Goal: Information Seeking & Learning: Learn about a topic

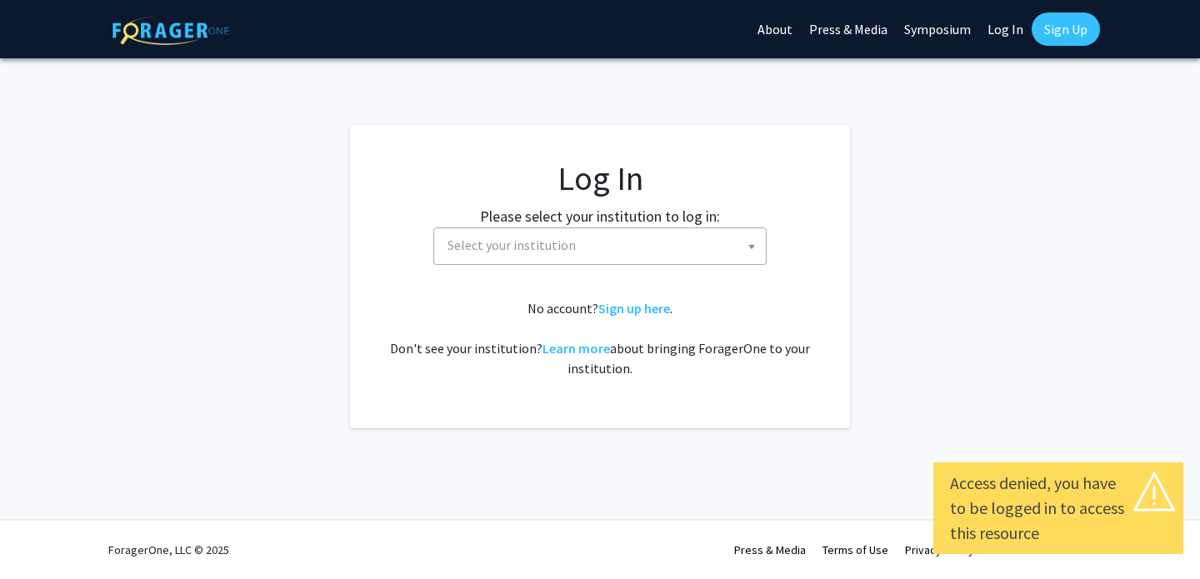
select select
click at [655, 242] on span "Select your institution" at bounding box center [603, 245] width 325 height 34
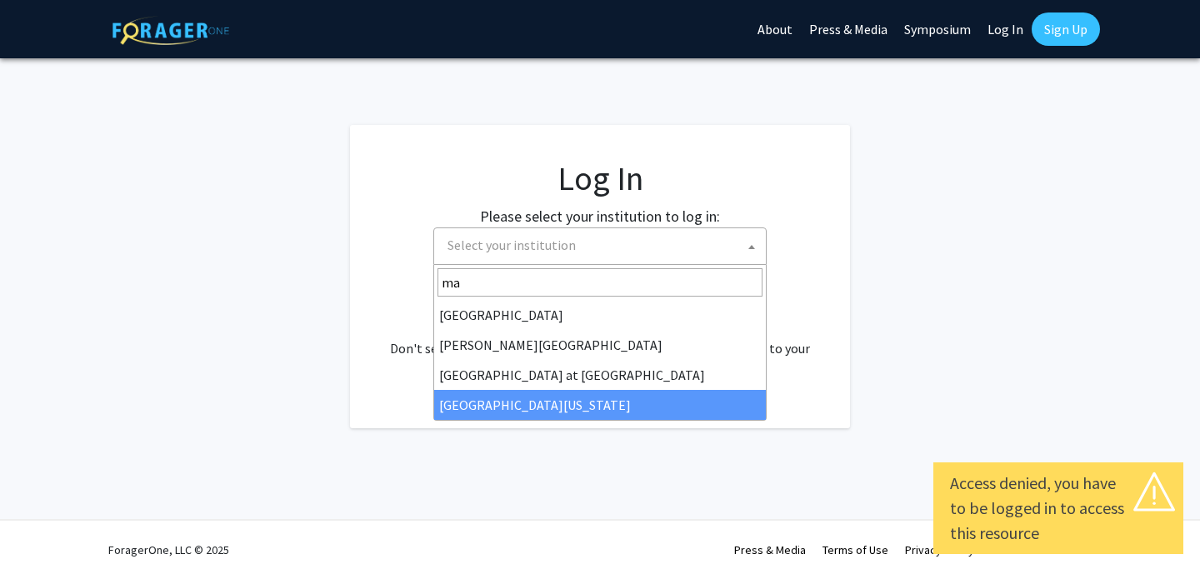
type input "mar"
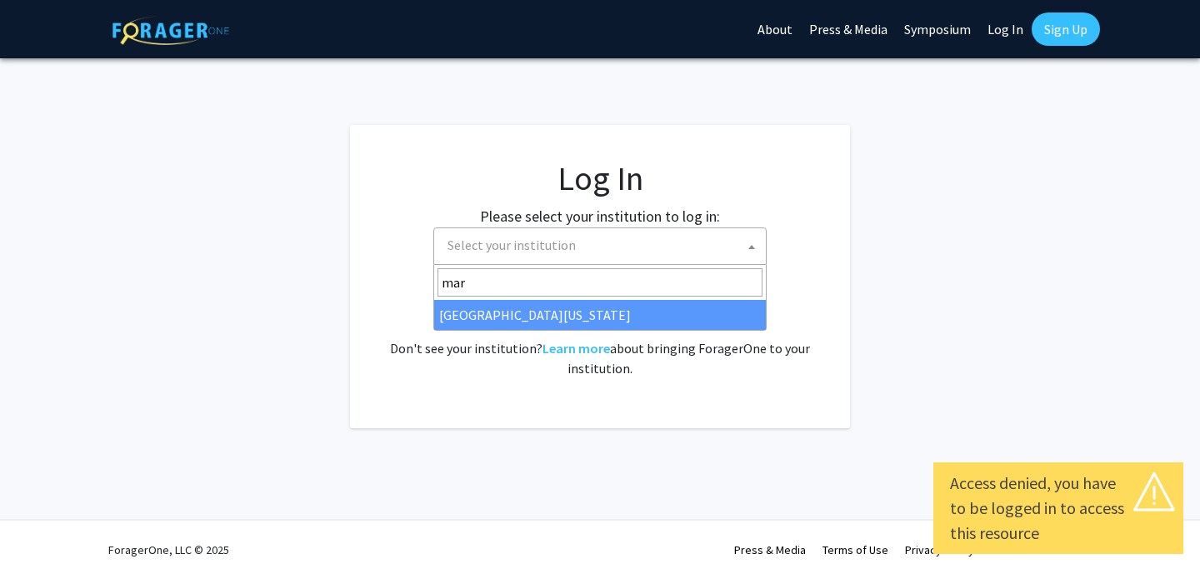
select select "31"
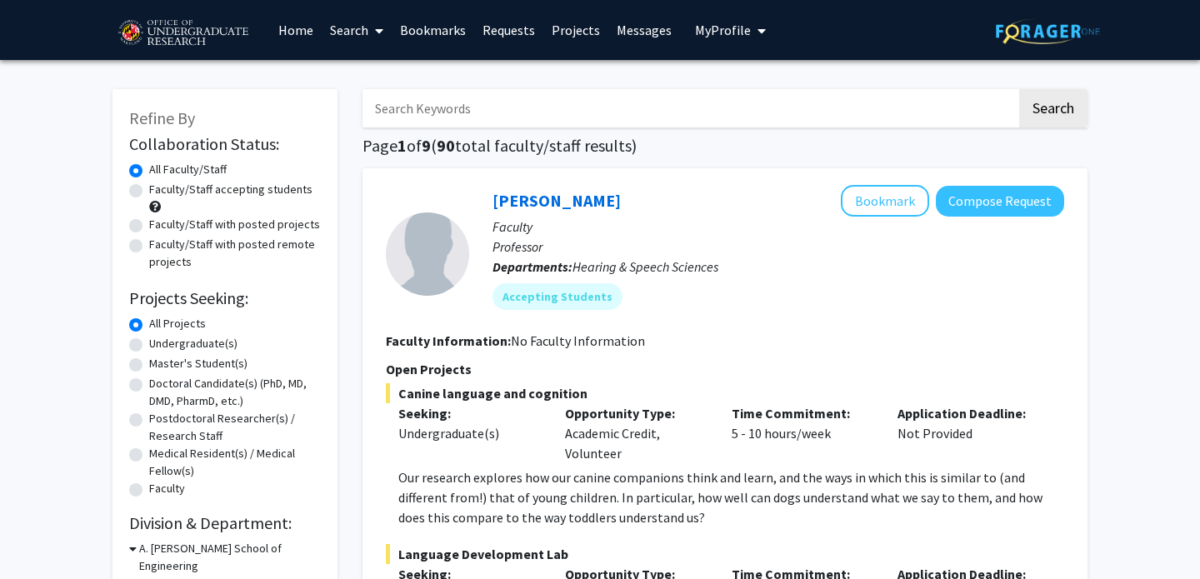
click at [149, 189] on label "Faculty/Staff accepting students" at bounding box center [230, 190] width 163 height 18
click at [149, 189] on input "Faculty/Staff accepting students" at bounding box center [154, 186] width 11 height 11
radio input "true"
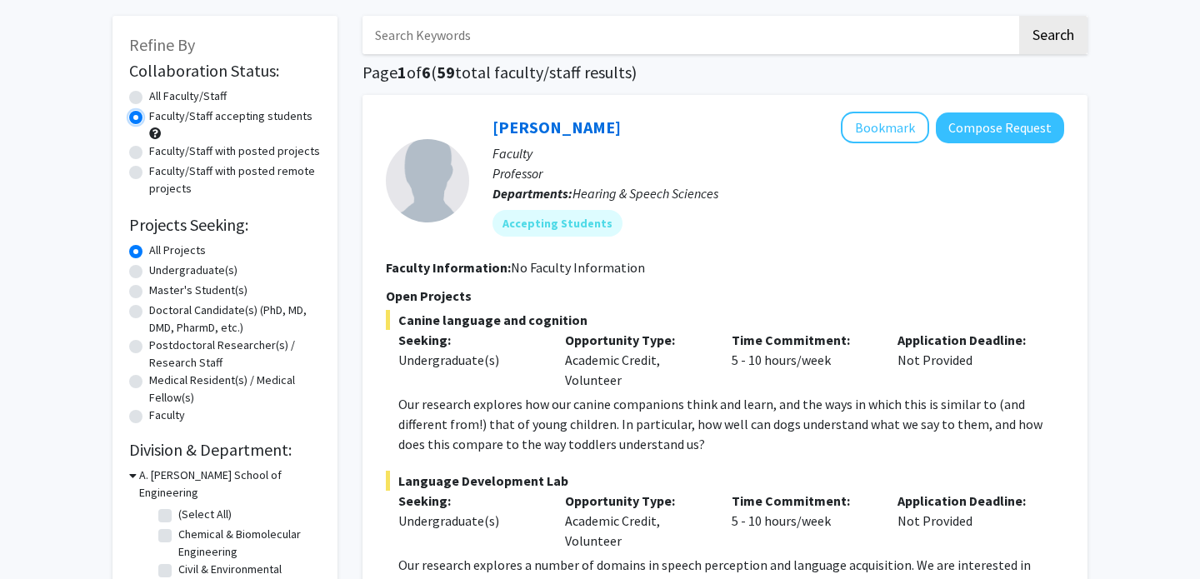
scroll to position [78, 0]
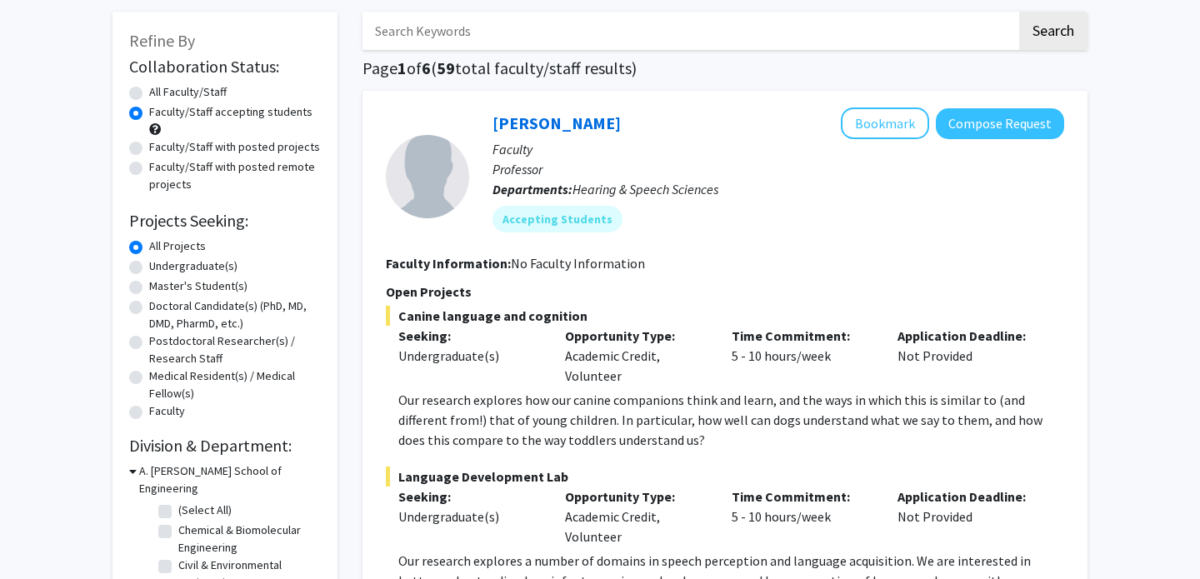
click at [149, 265] on label "Undergraduate(s)" at bounding box center [193, 267] width 88 height 18
click at [149, 265] on input "Undergraduate(s)" at bounding box center [154, 263] width 11 height 11
radio input "true"
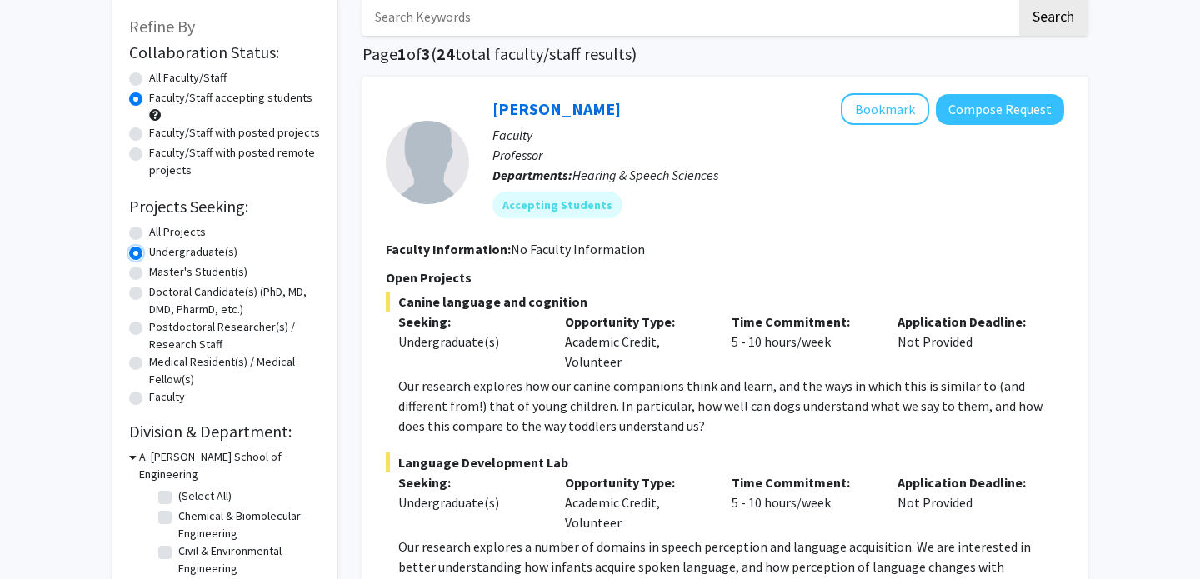
scroll to position [101, 0]
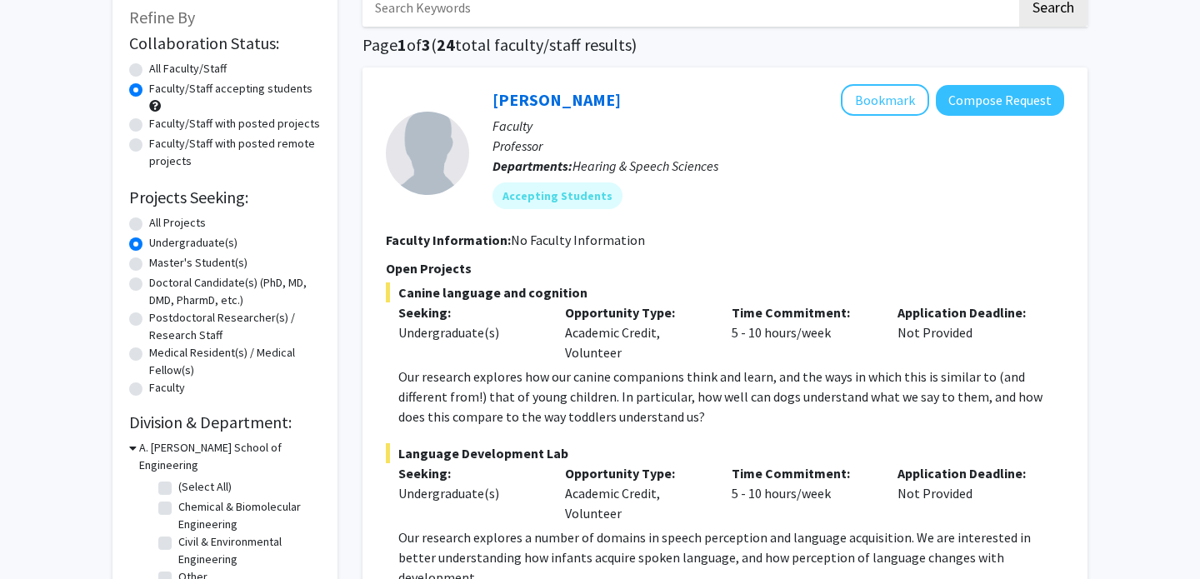
click at [122, 398] on div "Refine By Collaboration Status: Collaboration Status All Faculty/Staff Collabor…" at bounding box center [225, 377] width 225 height 778
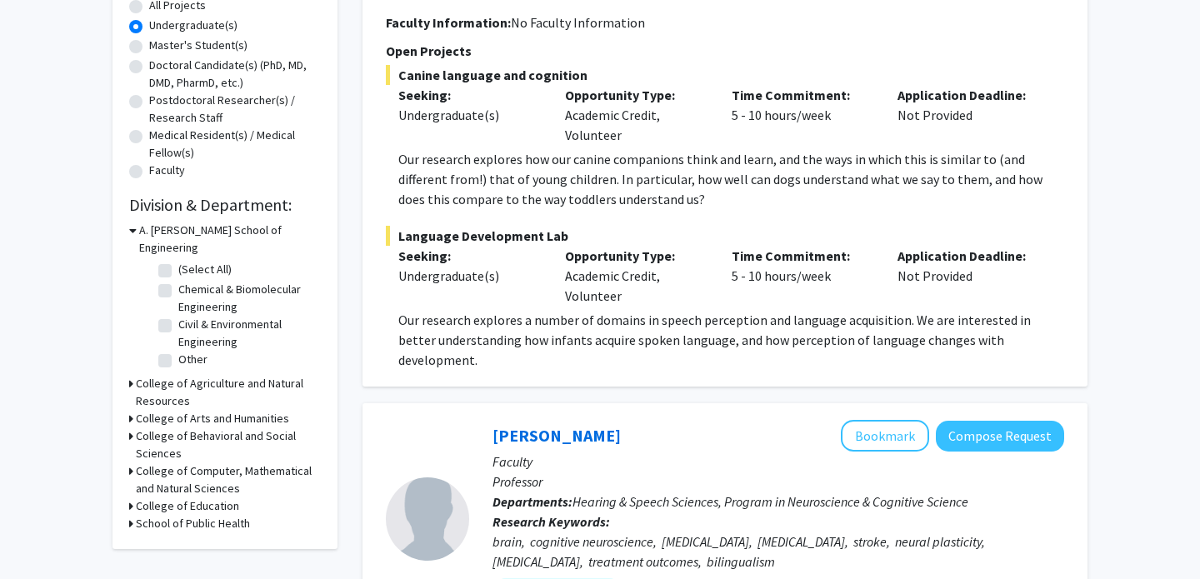
scroll to position [322, 0]
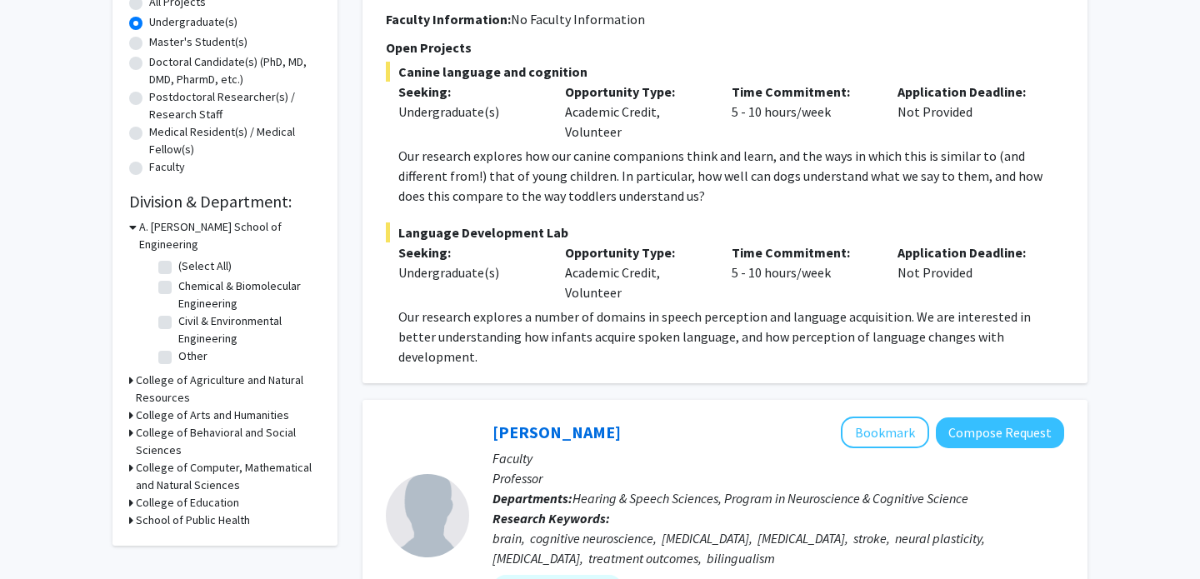
click at [128, 227] on div "Refine By Collaboration Status: Collaboration Status All Faculty/Staff Collabor…" at bounding box center [225, 156] width 225 height 778
click at [132, 227] on icon at bounding box center [133, 227] width 8 height 18
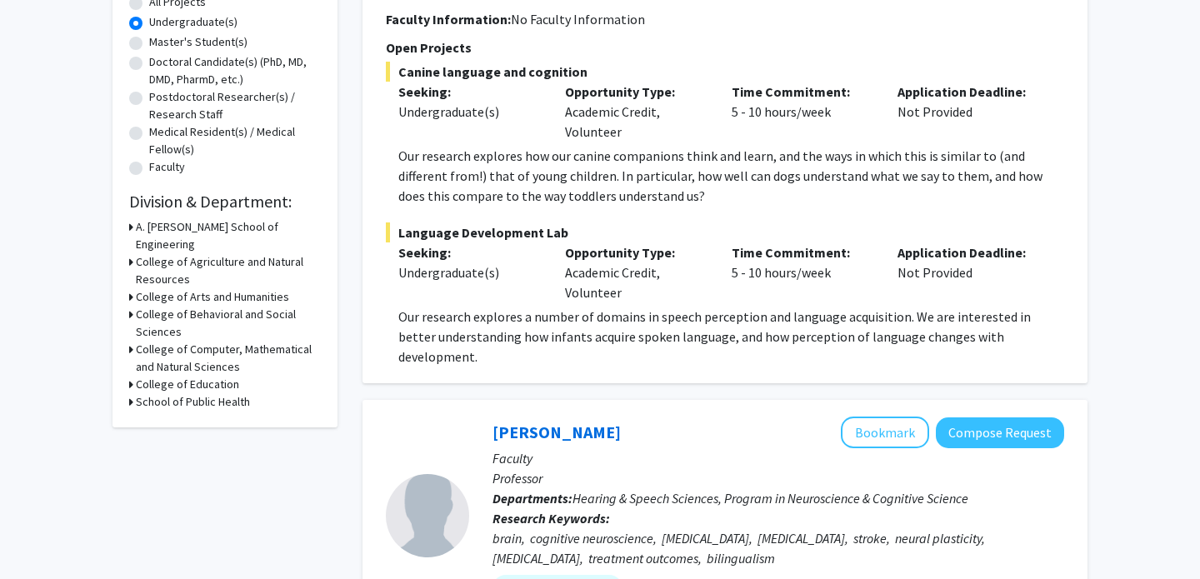
click at [134, 341] on div "College of Computer, Mathematical and Natural Sciences" at bounding box center [225, 358] width 192 height 35
click at [129, 341] on icon at bounding box center [131, 350] width 4 height 18
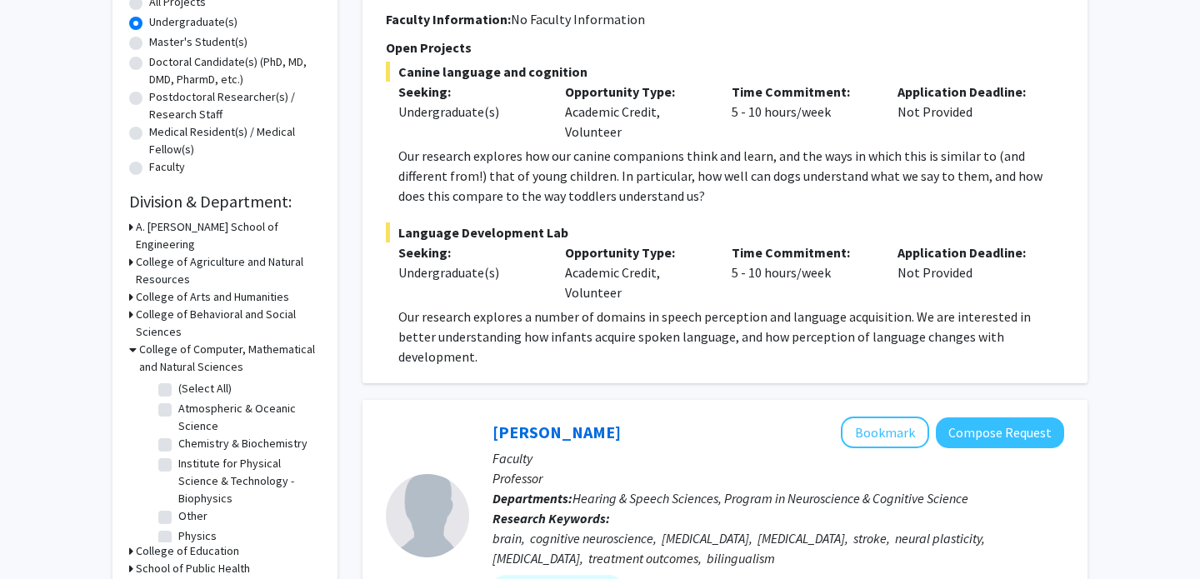
scroll to position [9, 0]
click at [178, 446] on label "Institute for Physical Science & Technology - Biophysics" at bounding box center [247, 472] width 138 height 53
click at [178, 446] on input "Institute for Physical Science & Technology - Biophysics" at bounding box center [183, 451] width 11 height 11
checkbox input "true"
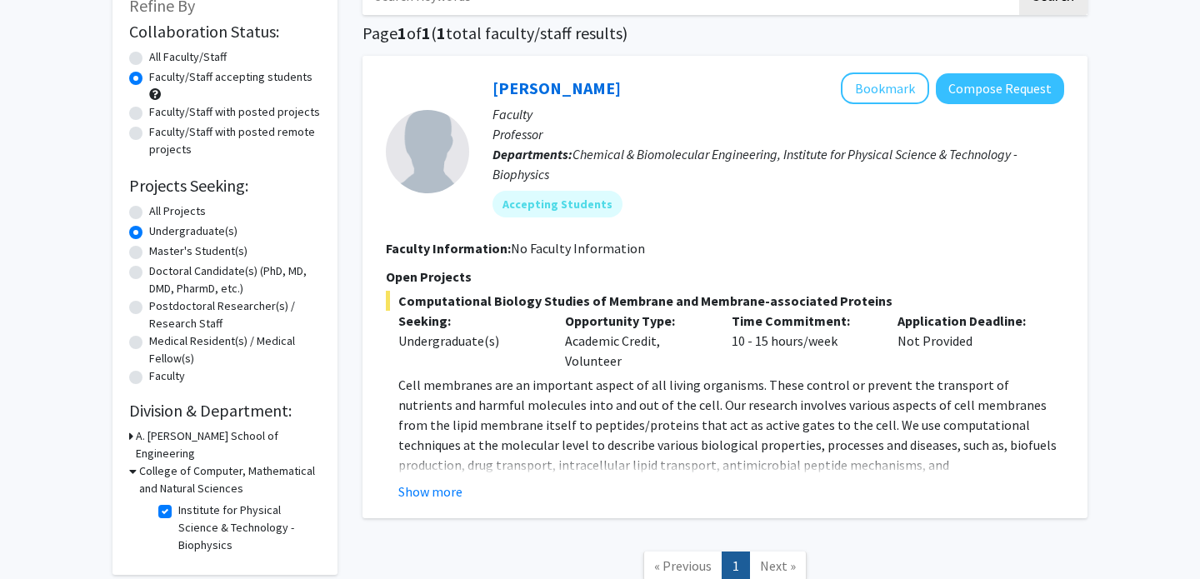
scroll to position [115, 0]
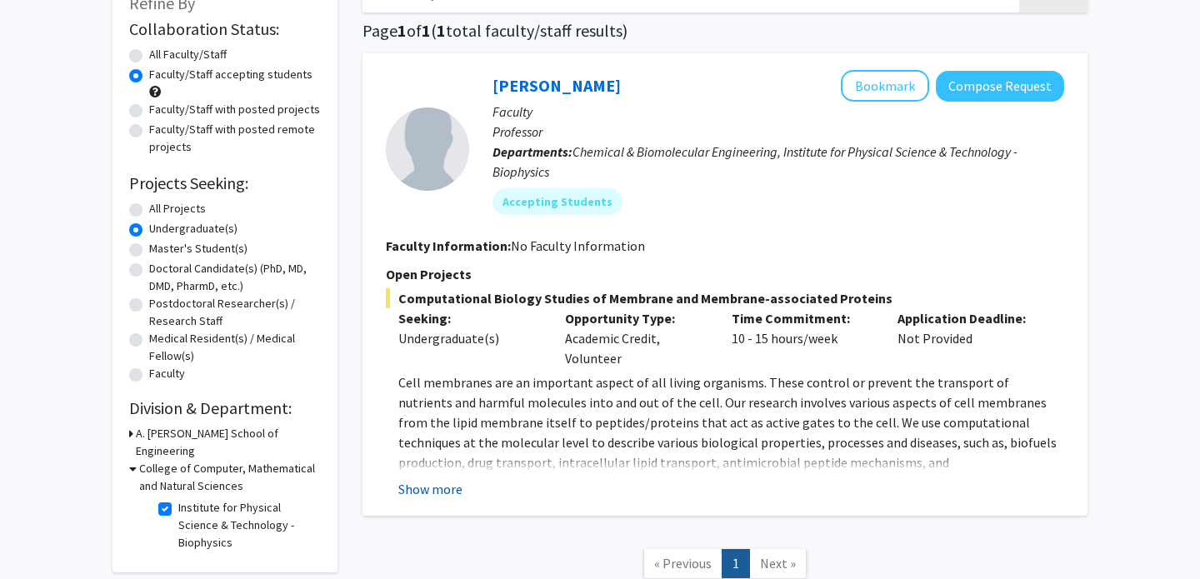
click at [440, 490] on button "Show more" at bounding box center [430, 489] width 64 height 20
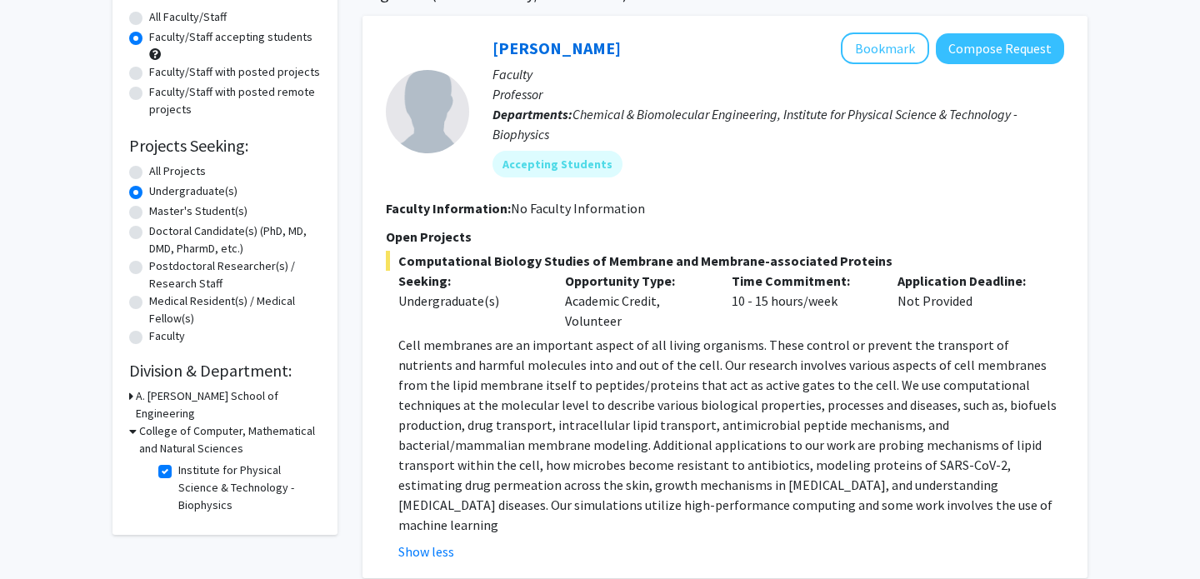
scroll to position [158, 0]
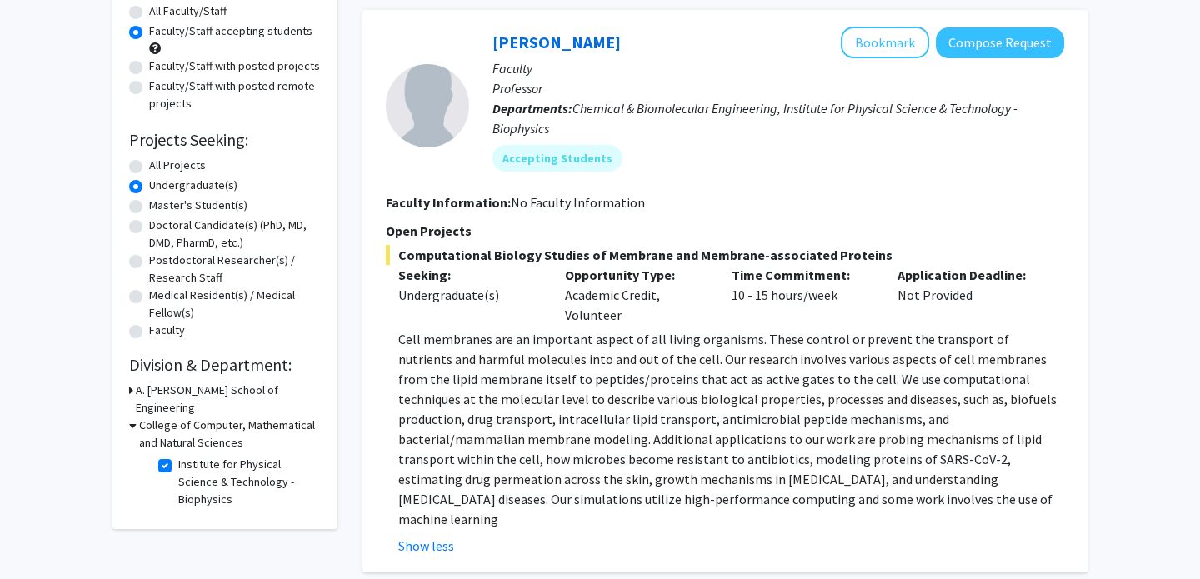
click at [178, 456] on label "Institute for Physical Science & Technology - Biophysics" at bounding box center [247, 482] width 138 height 53
click at [178, 456] on input "Institute for Physical Science & Technology - Biophysics" at bounding box center [183, 461] width 11 height 11
checkbox input "false"
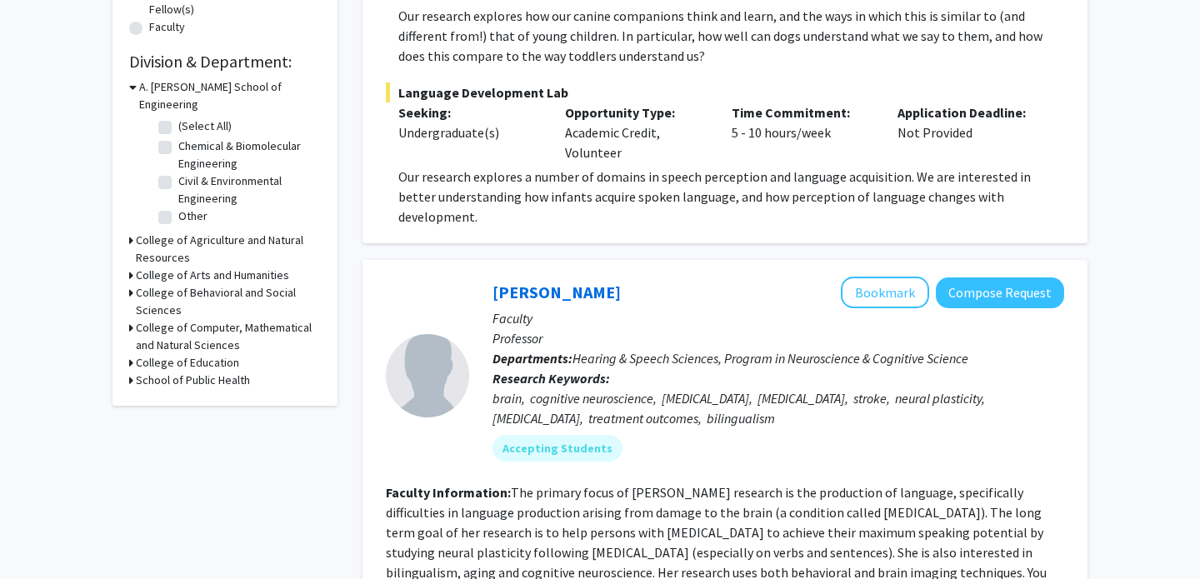
scroll to position [441, 0]
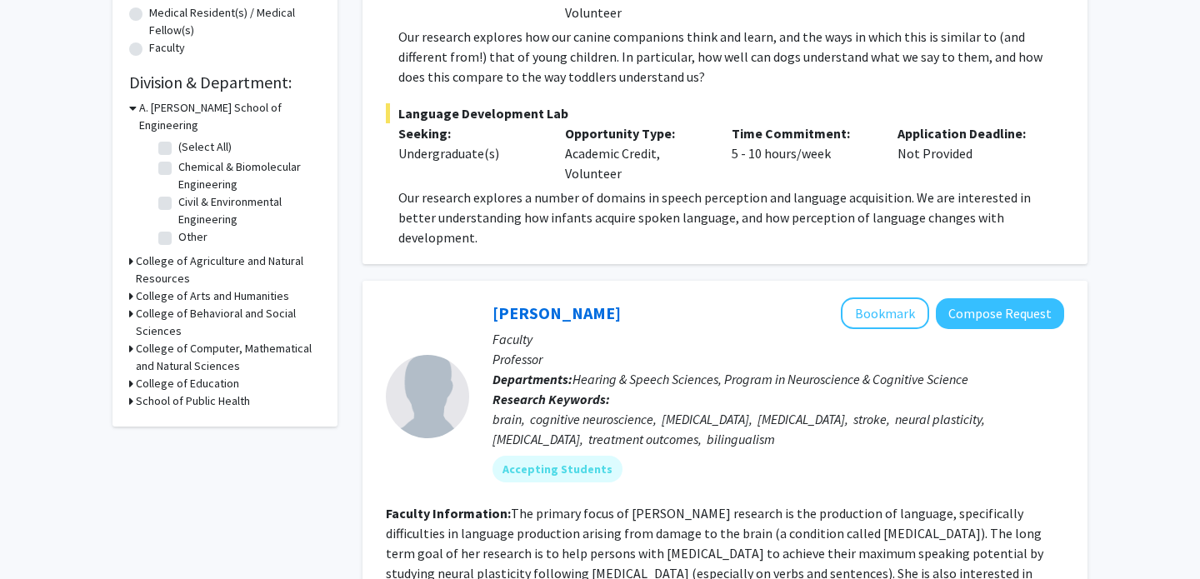
click at [130, 340] on icon at bounding box center [131, 349] width 4 height 18
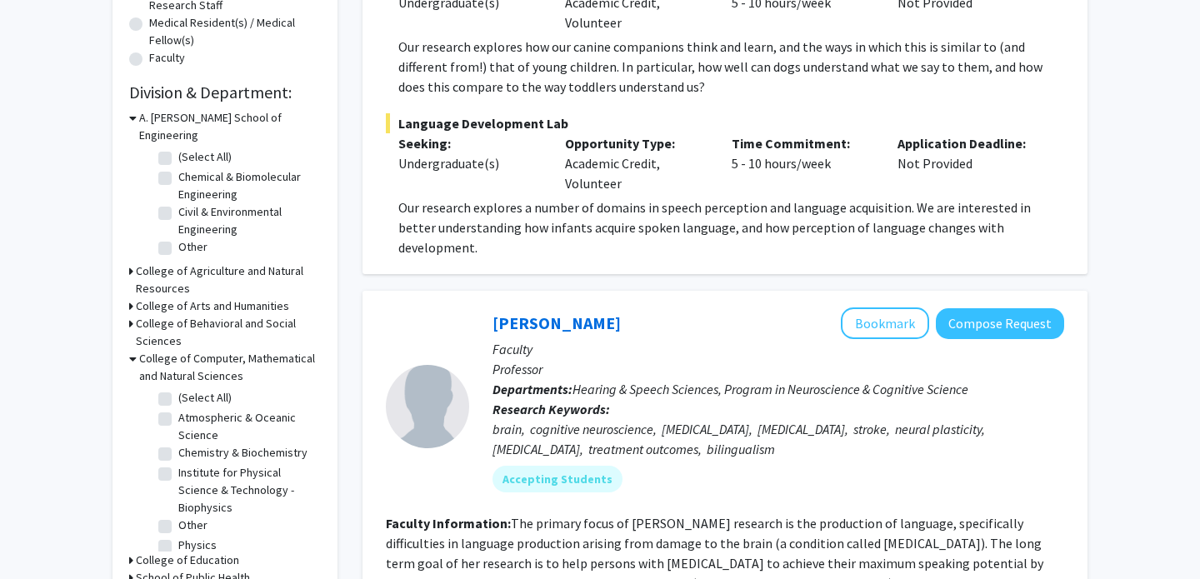
scroll to position [434, 0]
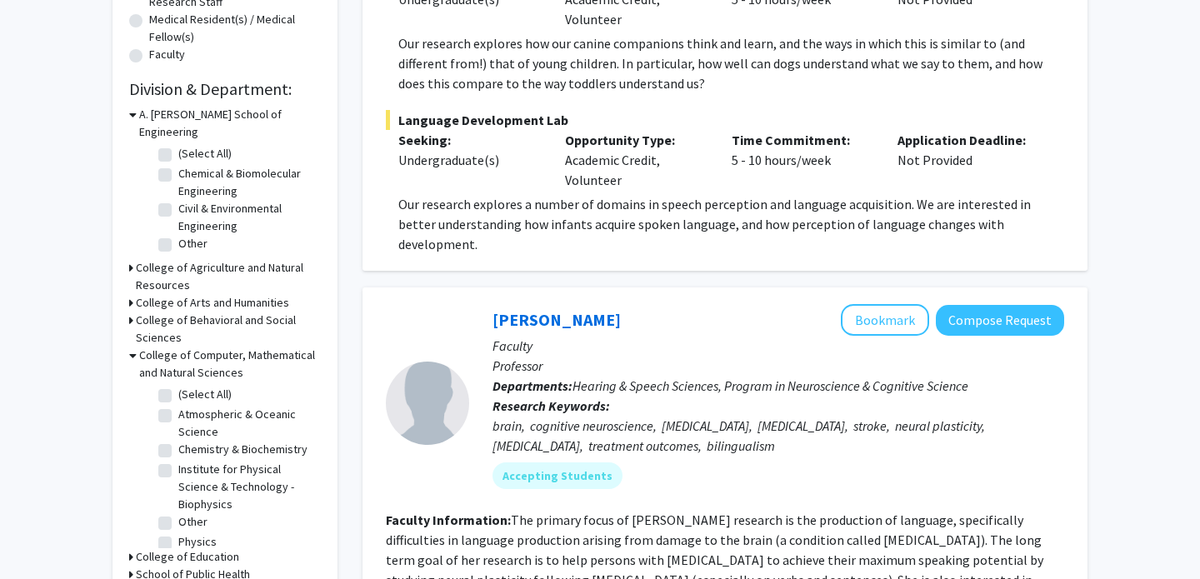
click at [133, 347] on icon at bounding box center [133, 356] width 8 height 18
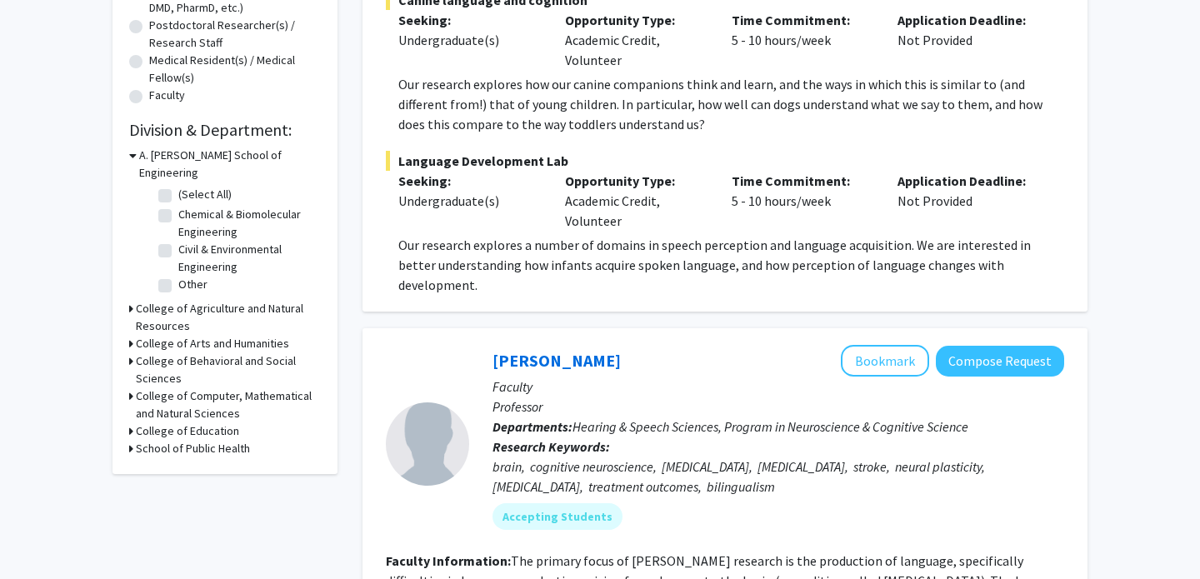
scroll to position [563, 0]
